Goal: Information Seeking & Learning: Find specific fact

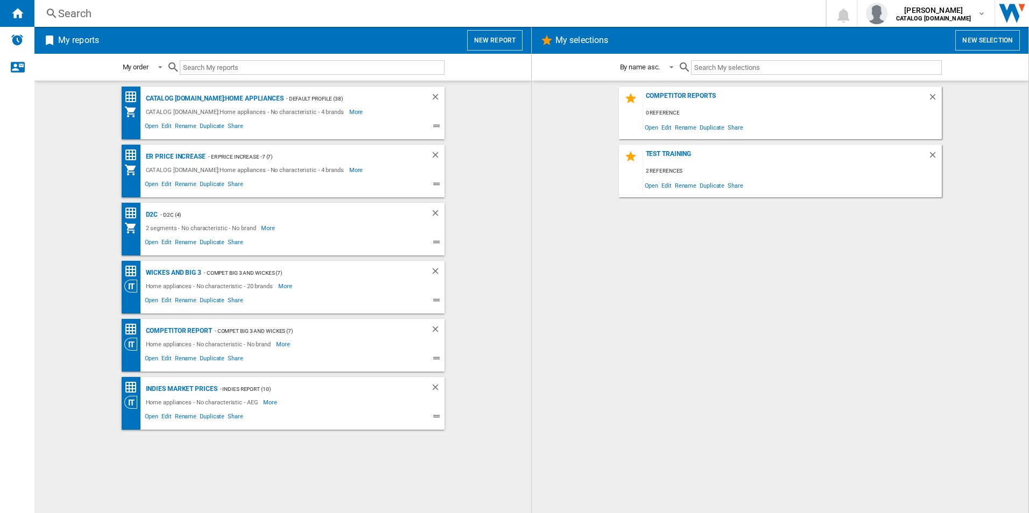
click at [297, 17] on div "Search" at bounding box center [428, 13] width 740 height 15
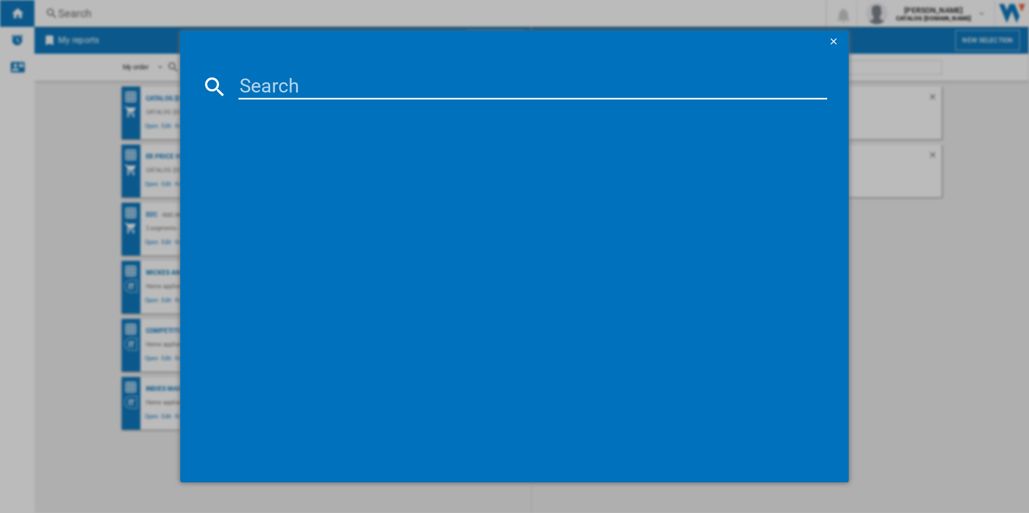
paste input "BSK978330M"
click at [302, 82] on input "BSK978330M" at bounding box center [532, 87] width 589 height 26
type input "BSK978330M"
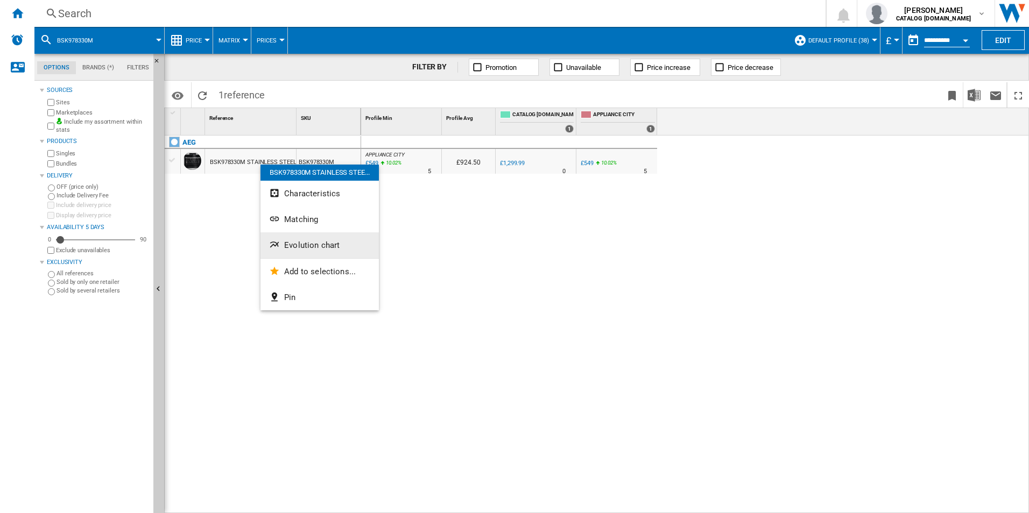
click at [290, 251] on button "Evolution chart" at bounding box center [320, 246] width 118 height 26
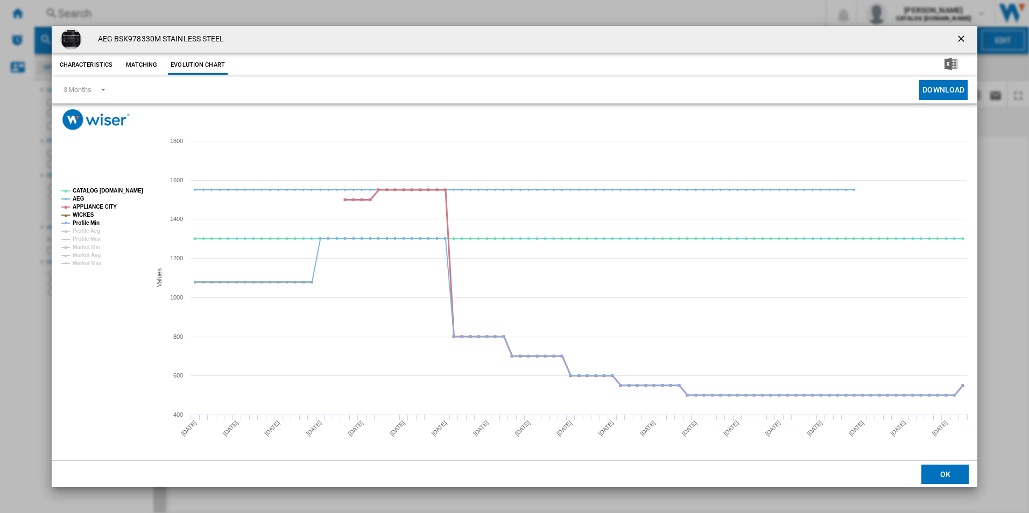
click at [92, 207] on tspan "APPLIANCE CITY" at bounding box center [95, 207] width 44 height 6
click at [967, 41] on ng-md-icon "getI18NText('BUTTONS.CLOSE_DIALOG')" at bounding box center [962, 39] width 13 height 13
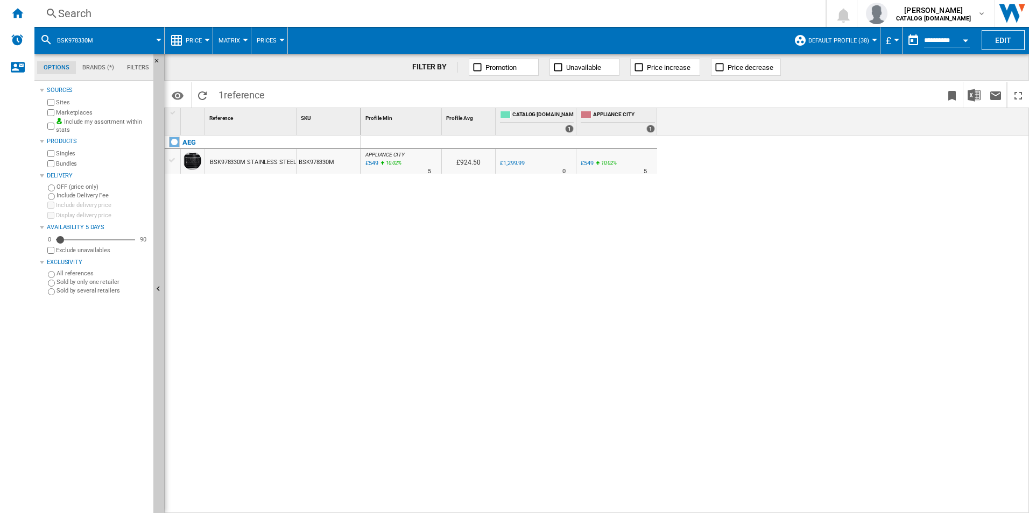
click at [584, 161] on div "£549" at bounding box center [587, 163] width 13 height 7
